Goal: Transaction & Acquisition: Purchase product/service

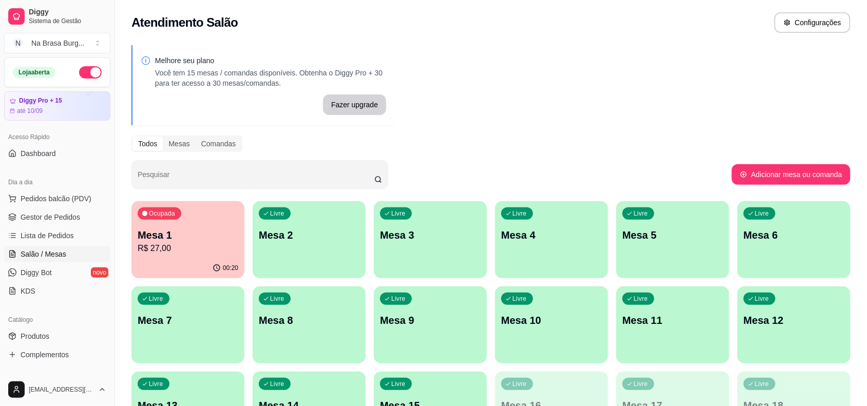
click at [181, 265] on div "00:20" at bounding box center [187, 268] width 113 height 20
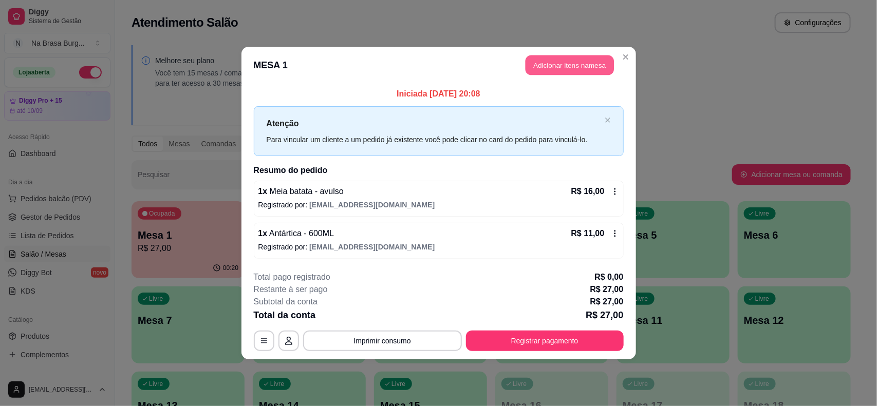
click at [583, 56] on button "Adicionar itens na mesa" at bounding box center [569, 65] width 88 height 20
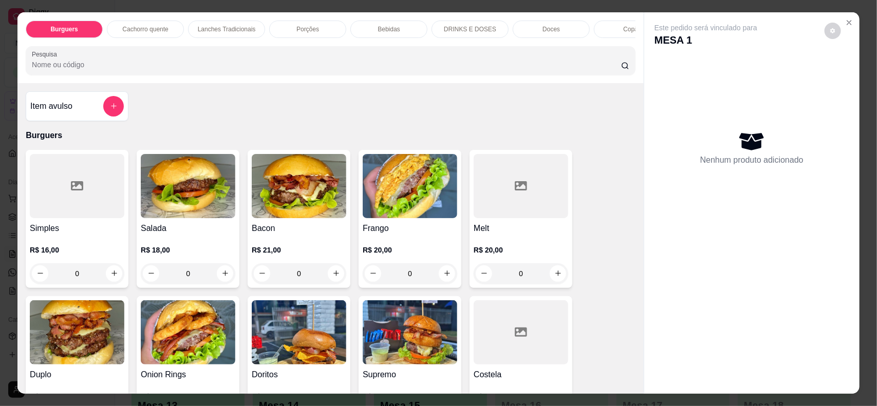
drag, startPoint x: 475, startPoint y: 34, endPoint x: 465, endPoint y: 31, distance: 10.1
click at [475, 34] on div "DRINKS E DOSES" at bounding box center [469, 29] width 77 height 17
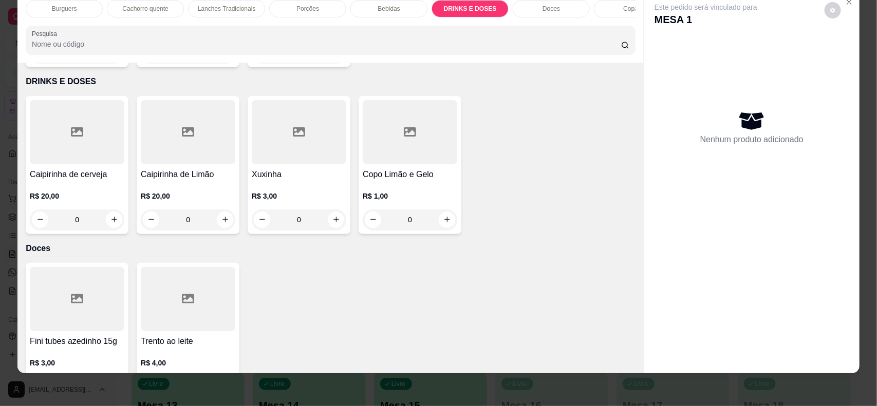
click at [377, 9] on p "Bebidas" at bounding box center [388, 9] width 22 height 8
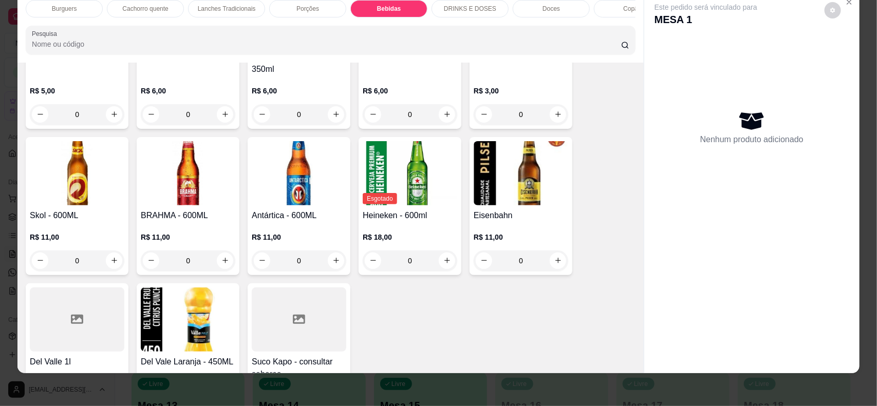
scroll to position [1434, 0]
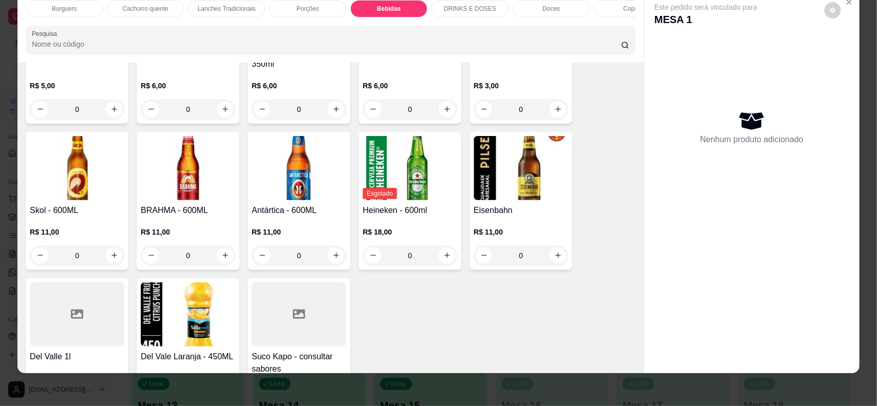
click at [307, 219] on div "R$ 11,00 0" at bounding box center [299, 241] width 94 height 49
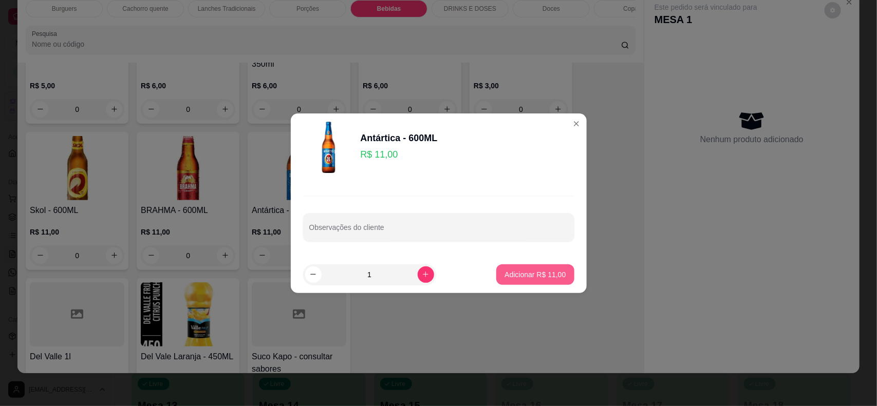
click at [531, 272] on p "Adicionar R$ 11,00" at bounding box center [534, 275] width 61 height 10
type input "1"
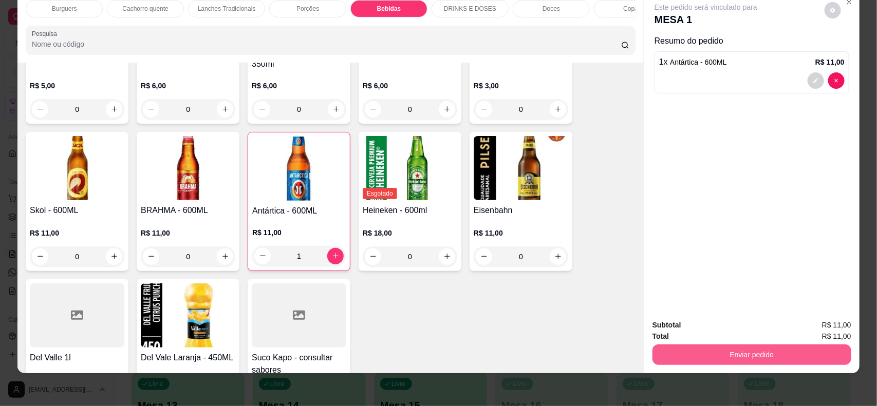
click at [722, 357] on button "Enviar pedido" at bounding box center [751, 355] width 199 height 21
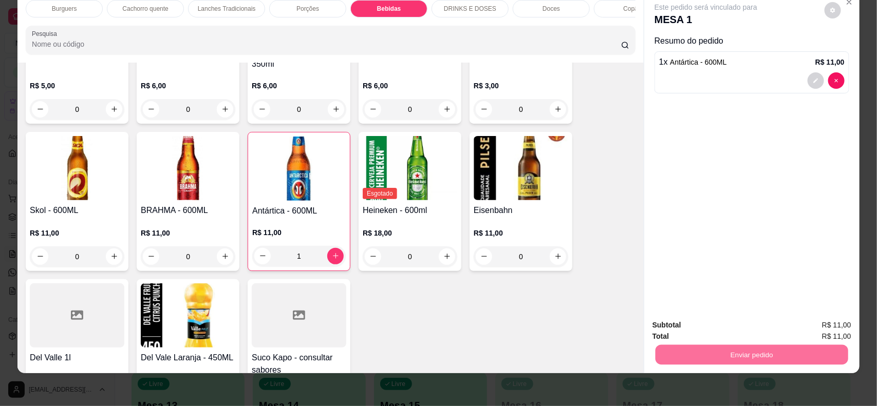
click at [696, 329] on button "Não registrar e enviar pedido" at bounding box center [717, 329] width 104 height 19
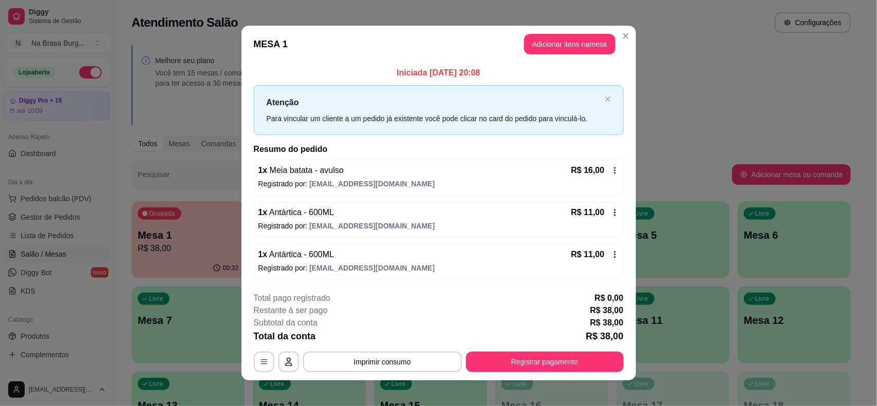
click at [614, 102] on div "Atenção Para vincular um cliente a um pedido já existente você pode clicar no c…" at bounding box center [439, 110] width 370 height 50
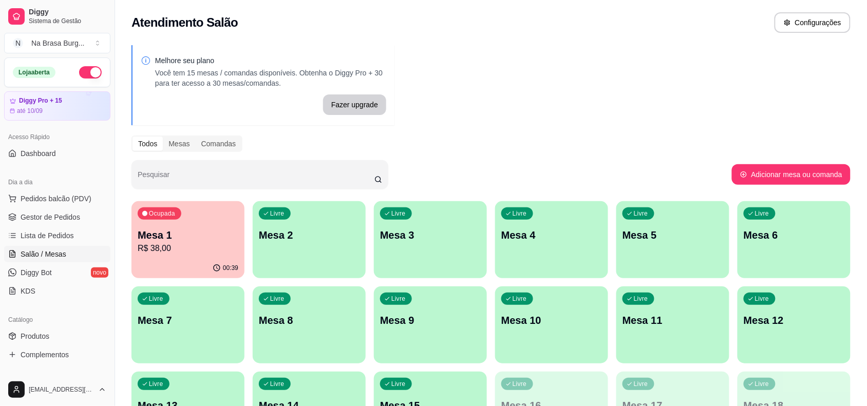
click at [196, 237] on p "Mesa 1" at bounding box center [188, 235] width 101 height 14
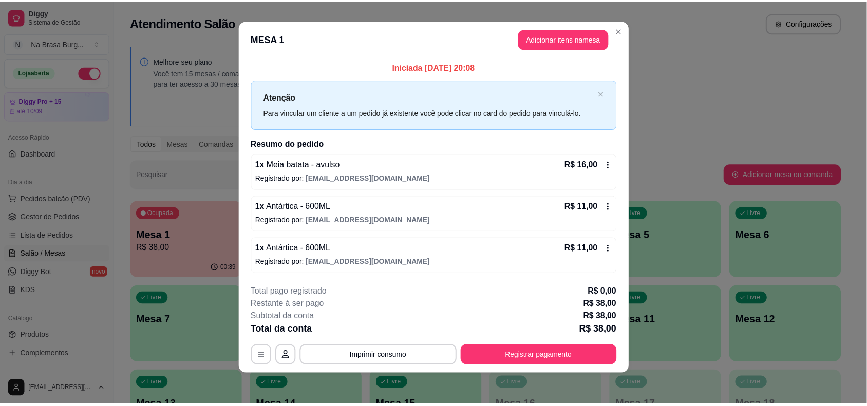
scroll to position [8, 0]
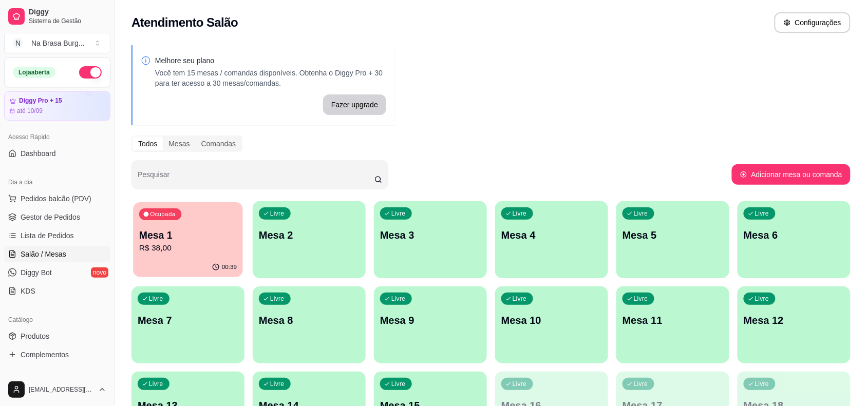
click at [182, 236] on p "Mesa 1" at bounding box center [188, 236] width 98 height 14
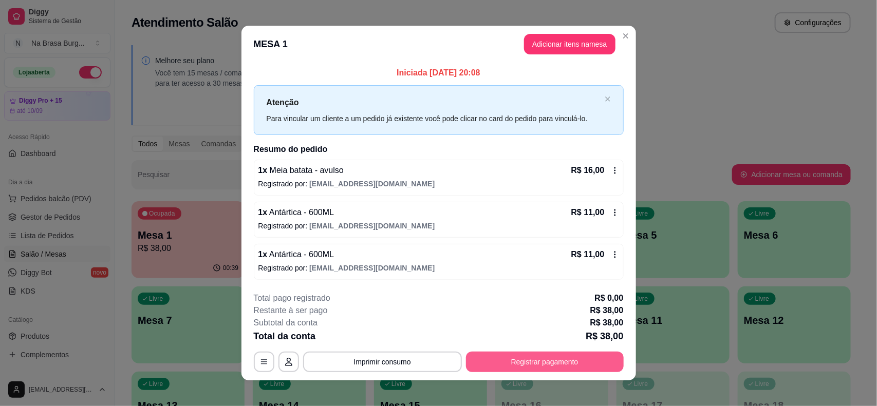
click at [587, 356] on button "Registrar pagamento" at bounding box center [545, 362] width 158 height 21
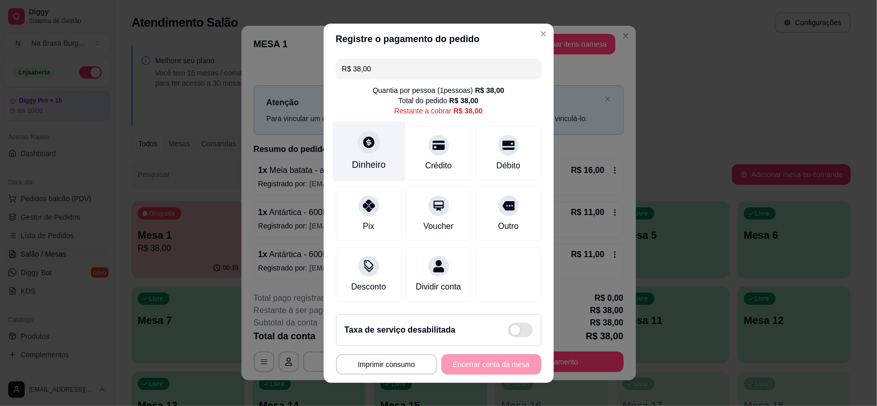
click at [373, 158] on div "Dinheiro" at bounding box center [369, 164] width 34 height 13
click at [395, 195] on input "0,00" at bounding box center [437, 193] width 205 height 21
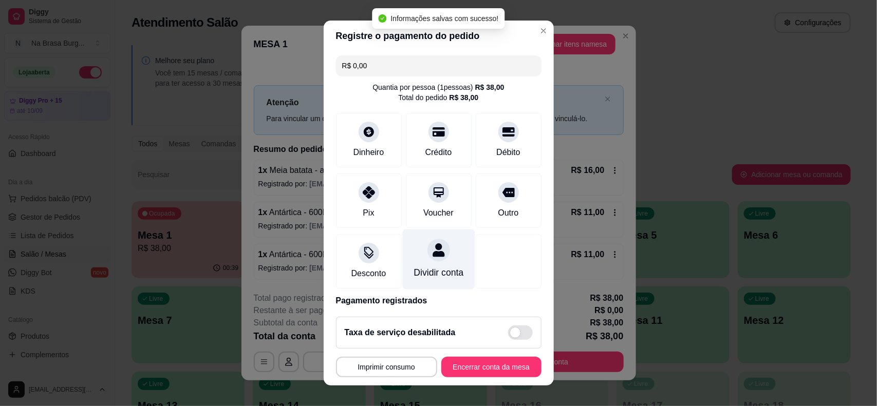
type input "R$ 0,00"
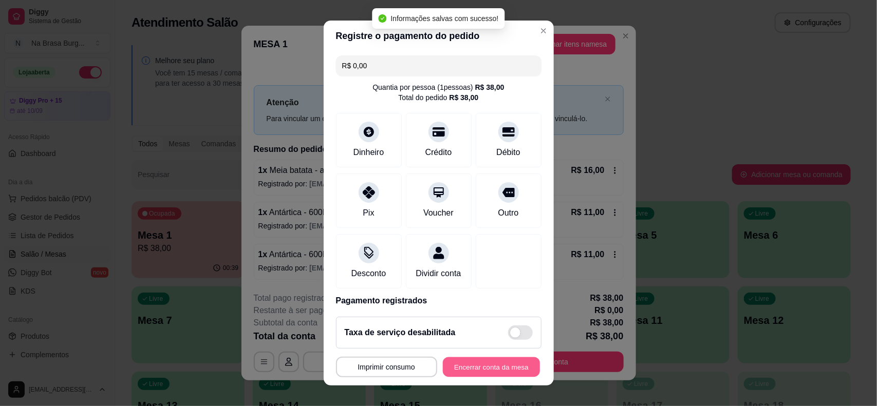
click at [518, 366] on button "Encerrar conta da mesa" at bounding box center [491, 367] width 97 height 20
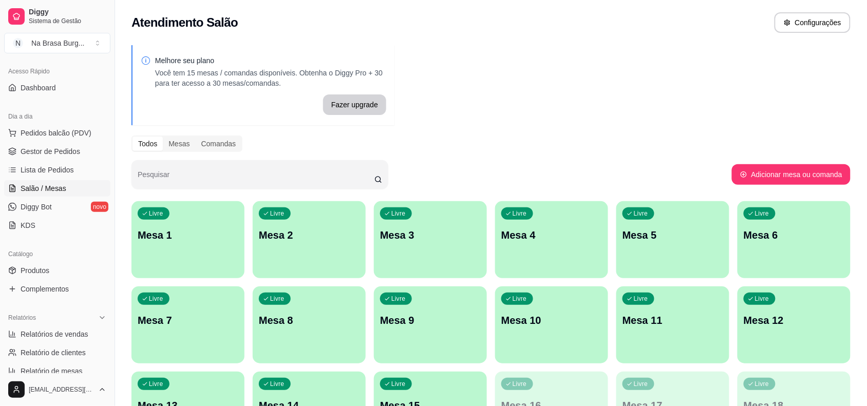
scroll to position [128, 0]
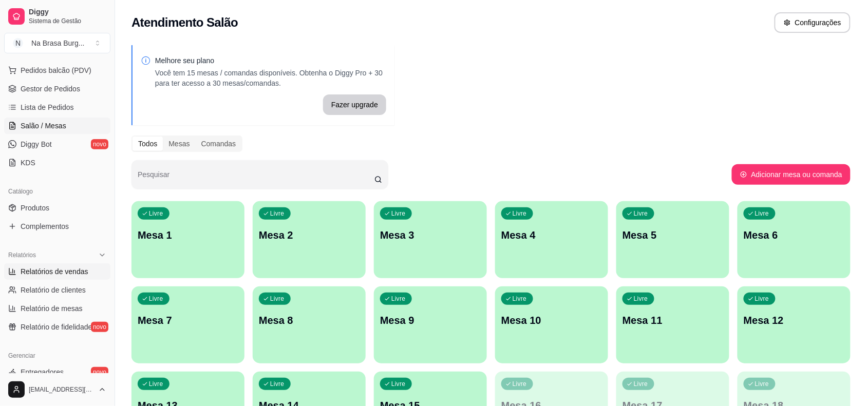
click at [70, 276] on span "Relatórios de vendas" at bounding box center [55, 272] width 68 height 10
select select "ALL"
select select "0"
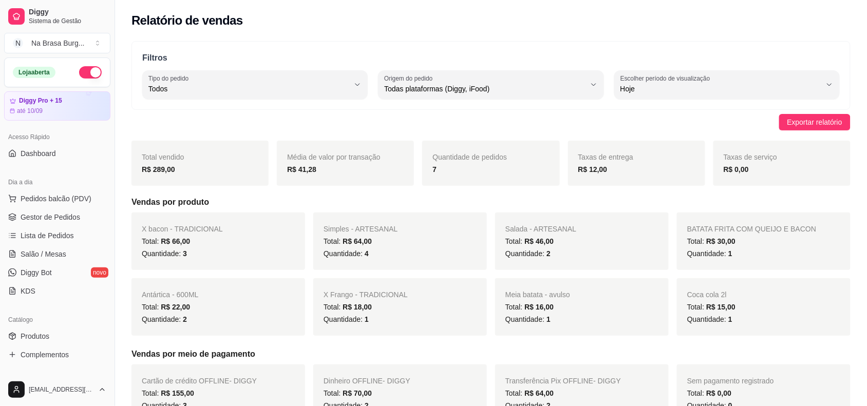
click at [84, 75] on button "button" at bounding box center [90, 72] width 23 height 12
